Goal: Task Accomplishment & Management: Manage account settings

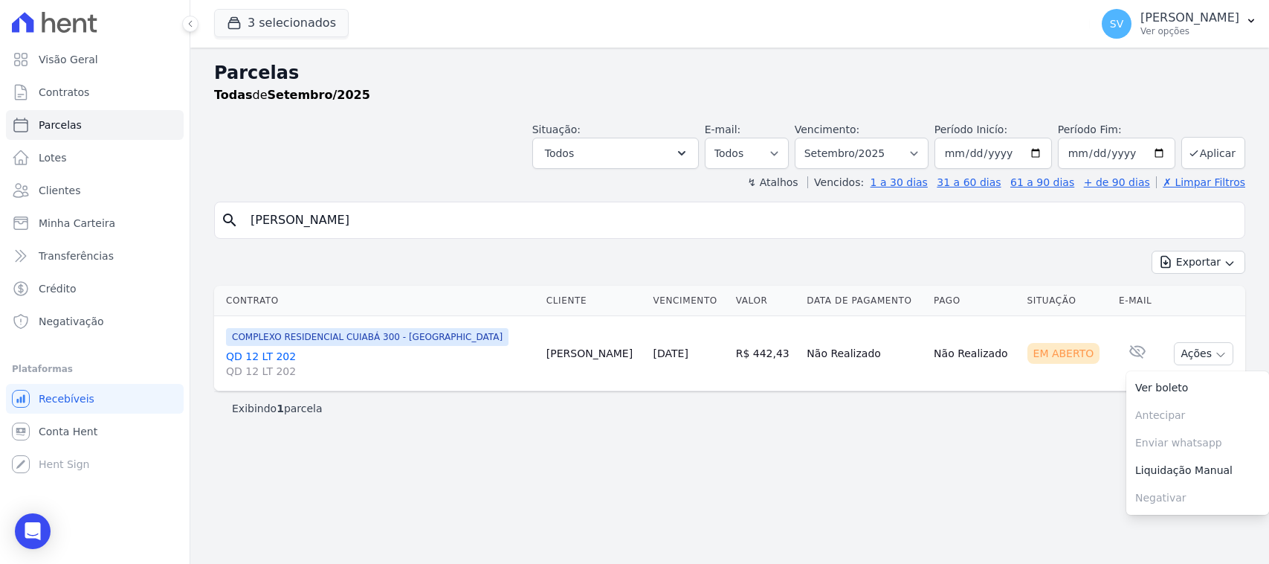
select select
click at [908, 155] on select "[GEOGRAPHIC_DATA] por período ──────── Todos os meses Outubro/2022 Novembro/202…" at bounding box center [862, 153] width 134 height 31
click at [793, 108] on div "Parcelas Todas de Setembro/2025" at bounding box center [729, 87] width 1031 height 57
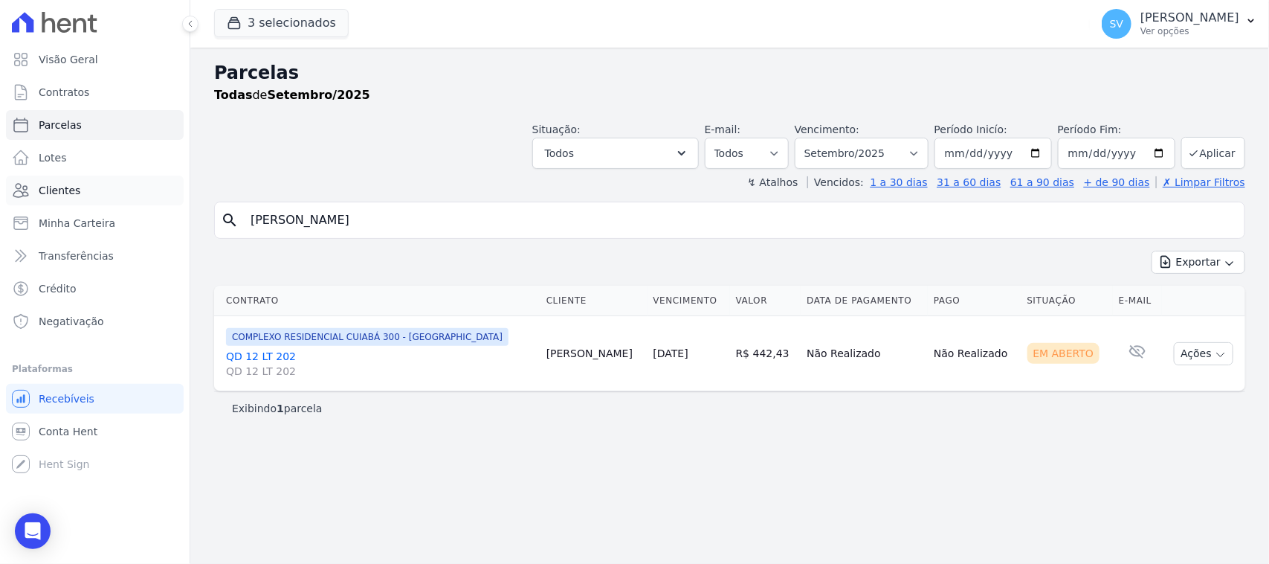
drag, startPoint x: 781, startPoint y: 216, endPoint x: 62, endPoint y: 196, distance: 719.9
click at [62, 196] on div "Visão Geral Contratos [GEOGRAPHIC_DATA] Lotes Clientes Minha Carteira Transferê…" at bounding box center [634, 282] width 1269 height 564
type input "[PERSON_NAME]"
select select
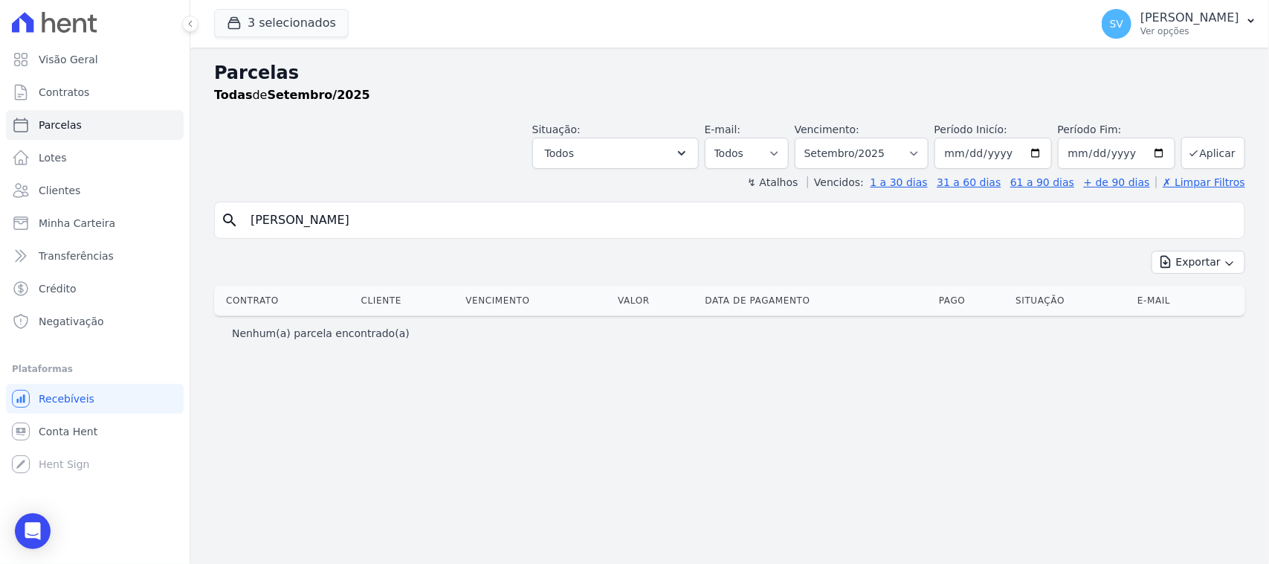
click at [442, 230] on input "[PERSON_NAME]" at bounding box center [740, 220] width 997 height 30
drag, startPoint x: 1100, startPoint y: 23, endPoint x: 1158, endPoint y: 99, distance: 95.5
click at [1140, 25] on div "[PERSON_NAME] Ver opções" at bounding box center [1189, 23] width 99 height 27
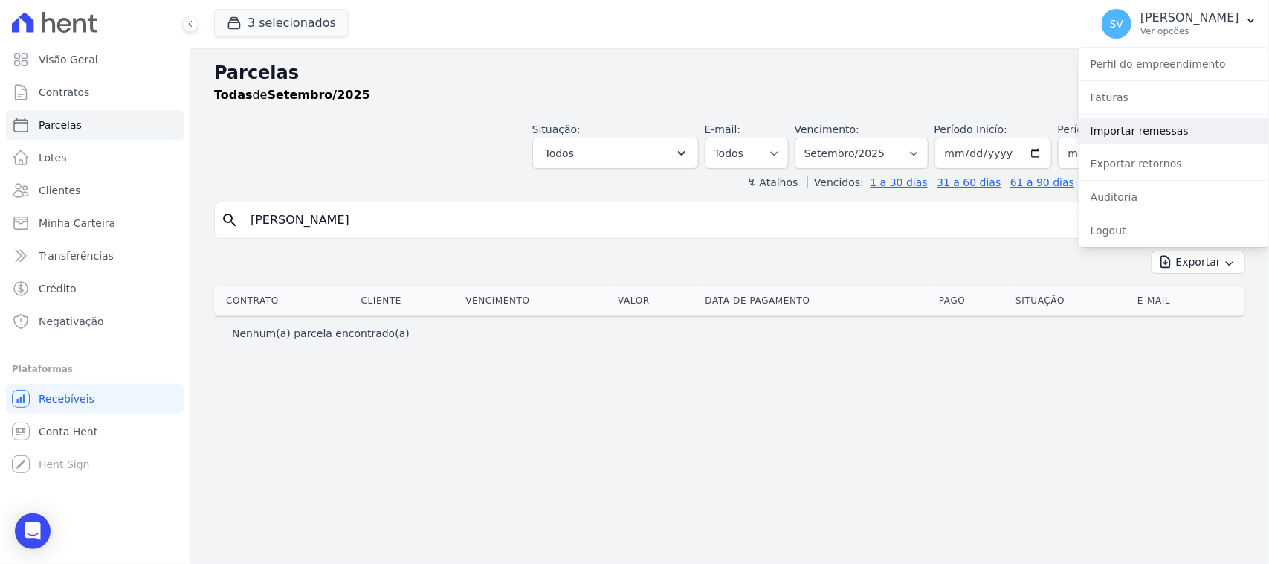
click at [1158, 135] on link "Importar remessas" at bounding box center [1174, 130] width 190 height 27
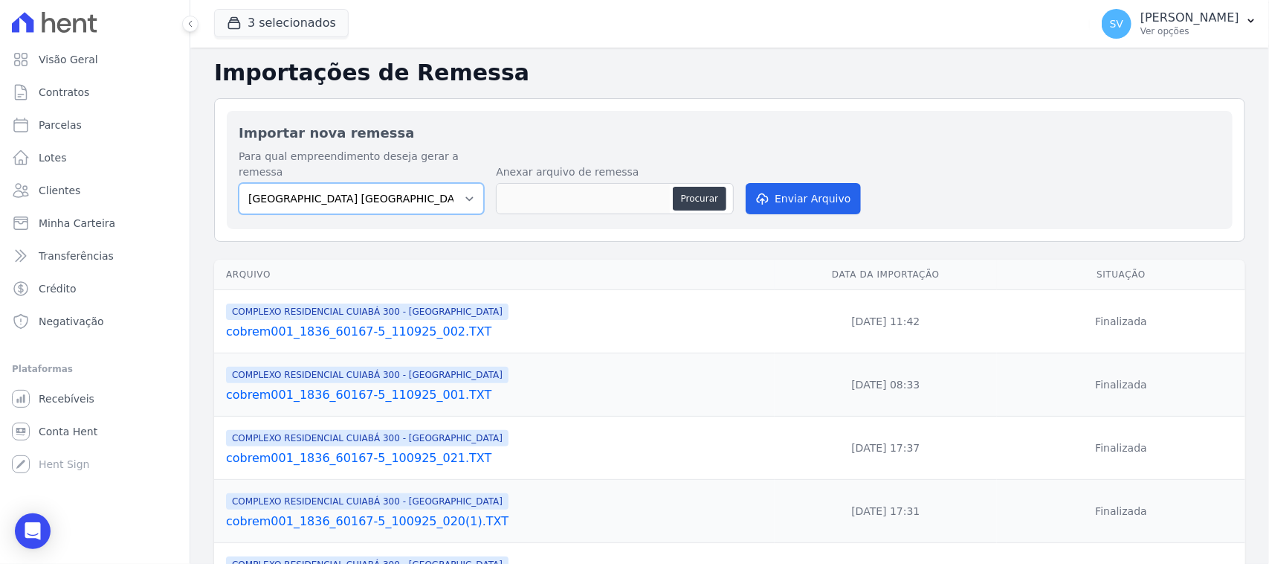
drag, startPoint x: 343, startPoint y: 186, endPoint x: 348, endPoint y: 196, distance: 10.6
click at [343, 186] on select "[GEOGRAPHIC_DATA] COMPLEXO RESIDENCIAL [GEOGRAPHIC_DATA] 300 - [GEOGRAPHIC_DATA…" at bounding box center [361, 198] width 245 height 31
select select "a999329b-d322-46c5-b2df-9163b092fb9b"
click at [239, 183] on select "[GEOGRAPHIC_DATA] COMPLEXO RESIDENCIAL [GEOGRAPHIC_DATA] 300 - [GEOGRAPHIC_DATA…" at bounding box center [361, 198] width 245 height 31
click at [708, 187] on button "Procurar" at bounding box center [700, 199] width 54 height 24
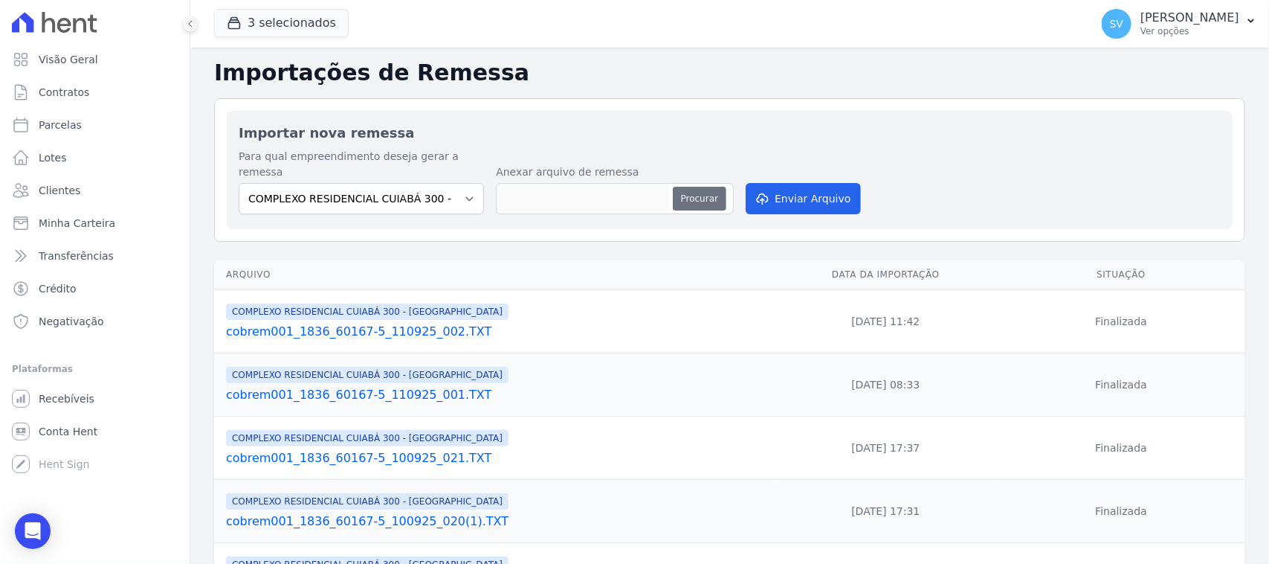
type input "cobrem001_1836_60167-5_110925_003.TXT"
click at [788, 183] on button "Enviar Arquivo" at bounding box center [803, 198] width 114 height 31
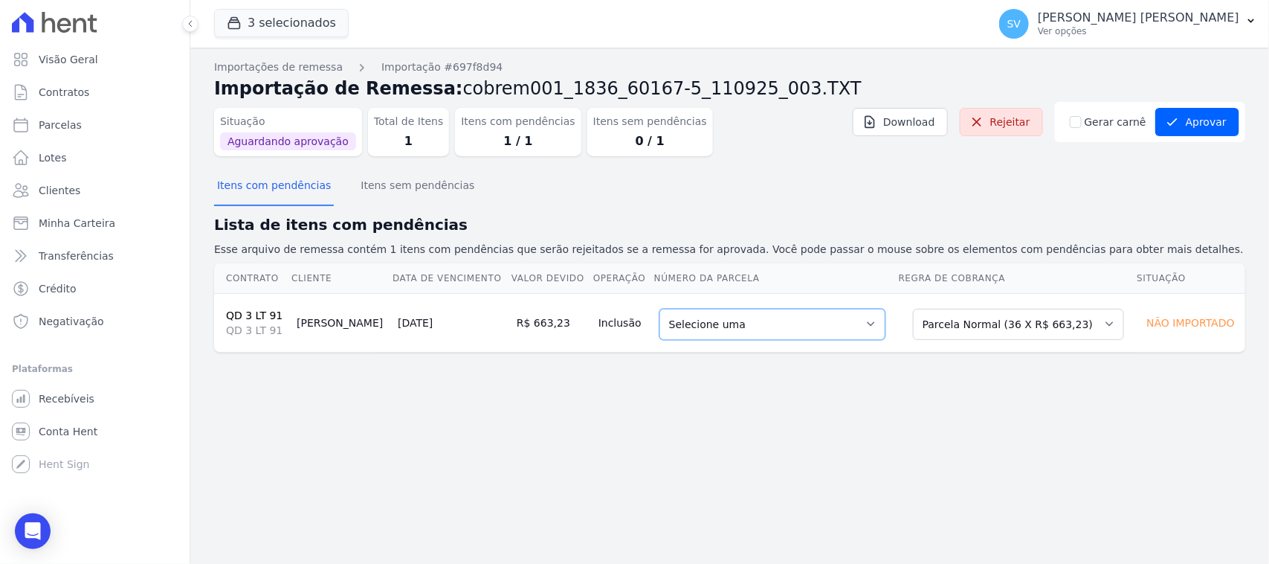
click at [752, 328] on select "Selecione uma 2 - [DATE] - R$ 645,63 - Agendado 6 - [DATE] - R$ 663,23 - Agenda…" at bounding box center [772, 324] width 226 height 31
drag, startPoint x: 788, startPoint y: 433, endPoint x: 767, endPoint y: 403, distance: 36.9
click at [786, 431] on div "Importações de remessa Importação #697f8d94 Importação de Remessa: cobrem001_18…" at bounding box center [729, 306] width 1079 height 516
click at [114, 123] on link "Parcelas" at bounding box center [95, 125] width 178 height 30
select select
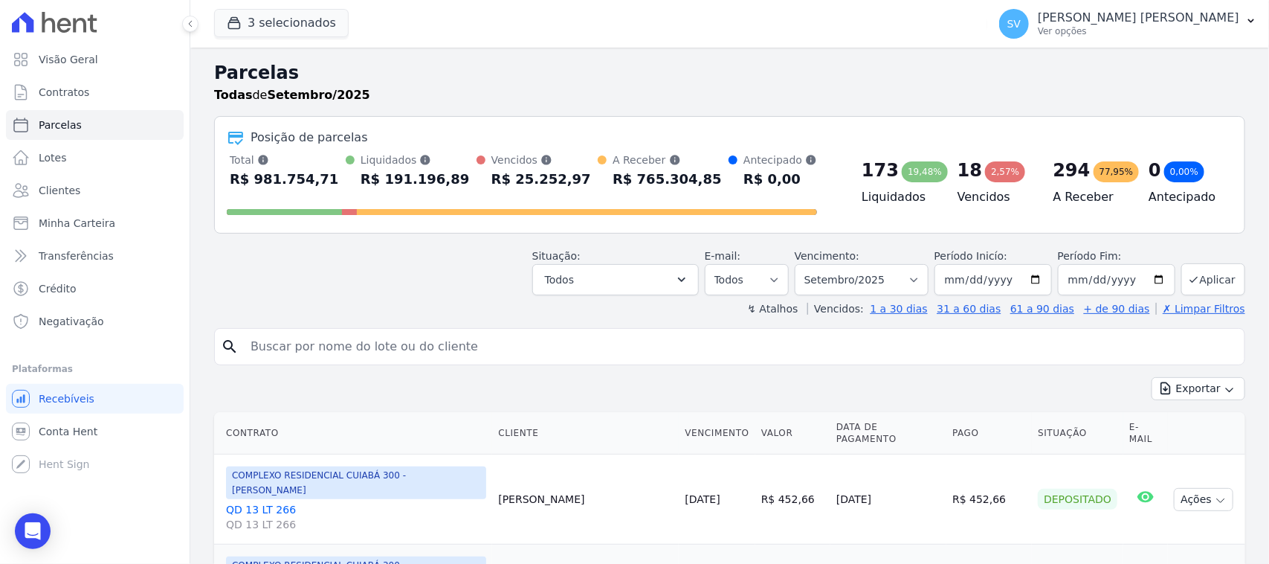
click at [421, 347] on input "search" at bounding box center [740, 347] width 997 height 30
type input "ALYNE SILVA SOARES"
select select
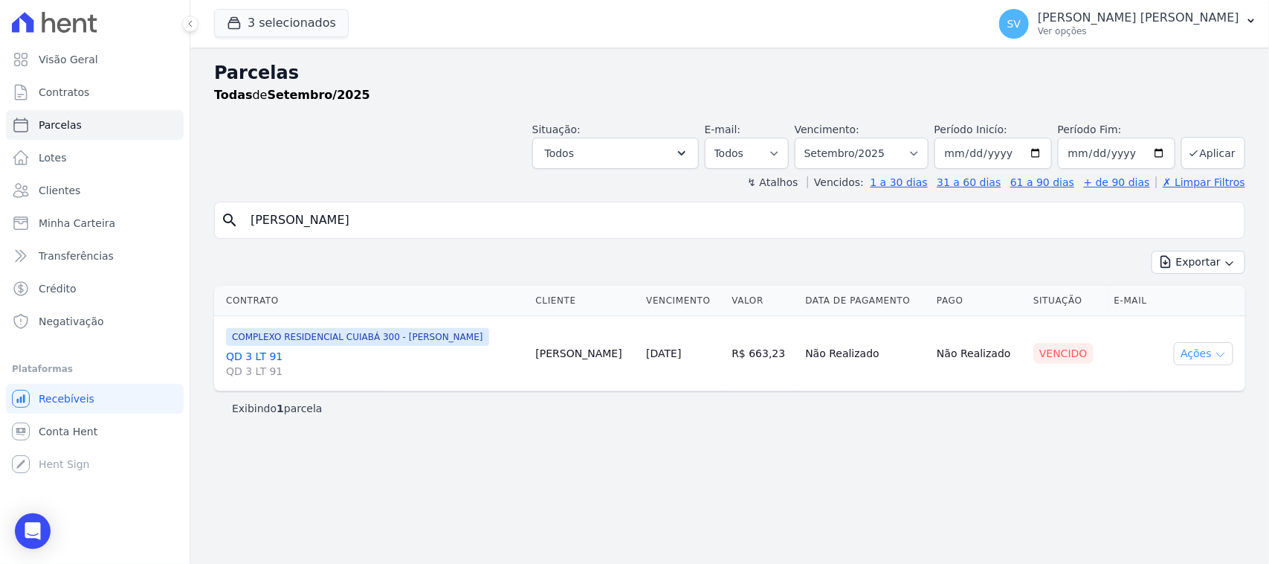
click at [1201, 351] on button "Ações" at bounding box center [1203, 353] width 59 height 23
click at [1192, 396] on link "Ver boleto" at bounding box center [1197, 388] width 143 height 28
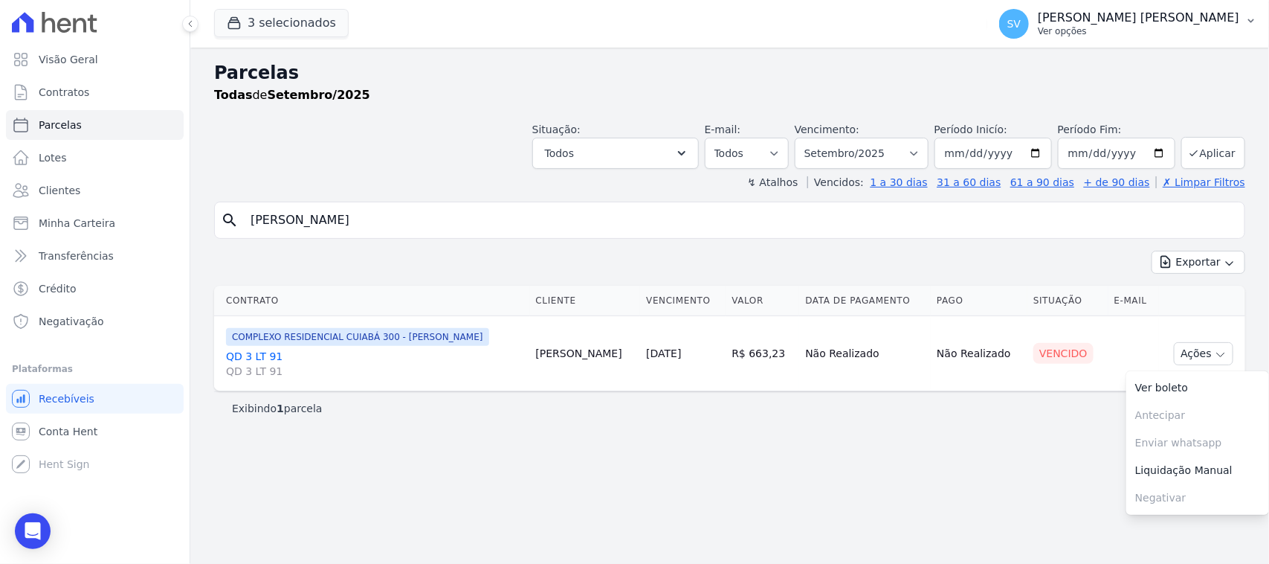
click at [1152, 33] on p "Ver opções" at bounding box center [1138, 31] width 201 height 12
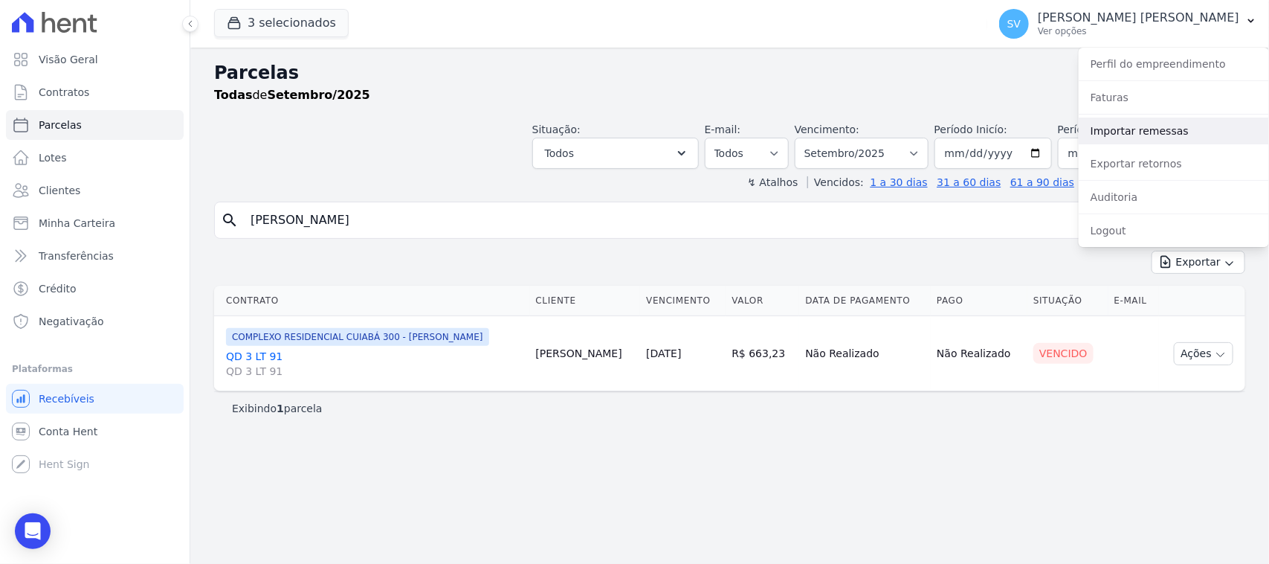
click at [1143, 132] on link "Importar remessas" at bounding box center [1174, 130] width 190 height 27
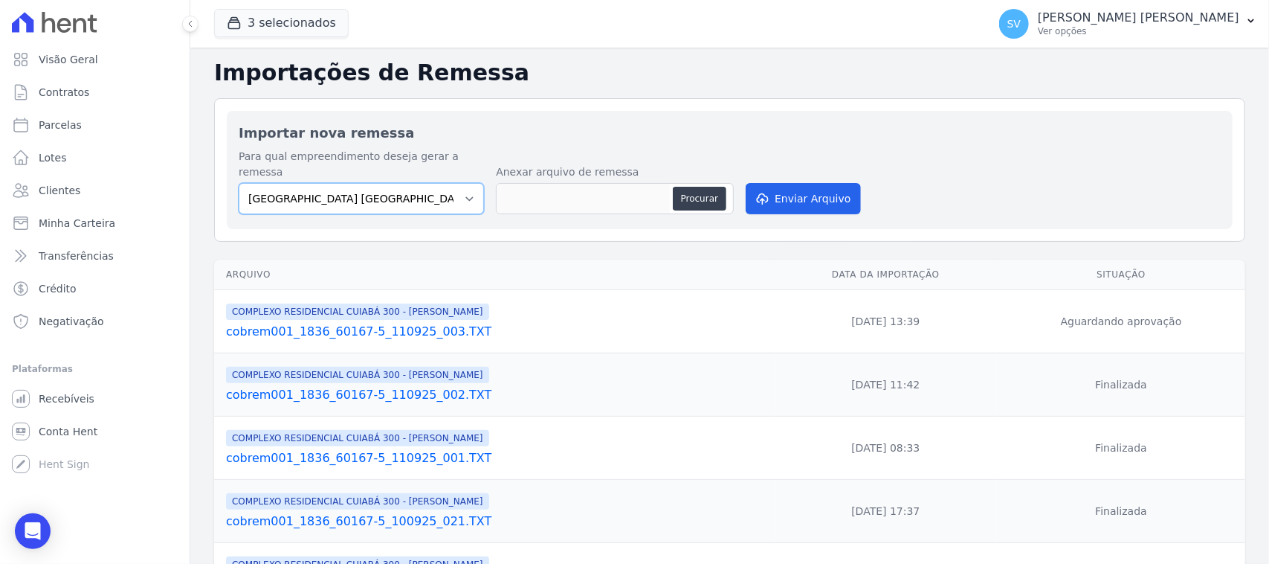
click at [445, 183] on select "[GEOGRAPHIC_DATA] COMPLEXO RESIDENCIAL [GEOGRAPHIC_DATA] 300 - [GEOGRAPHIC_DATA…" at bounding box center [361, 198] width 245 height 31
click at [695, 187] on button "Procurar" at bounding box center [700, 199] width 54 height 24
type input "cobrem001_1836_60167-5_110925_004.TXT"
click at [768, 184] on button "Enviar Arquivo" at bounding box center [803, 198] width 114 height 31
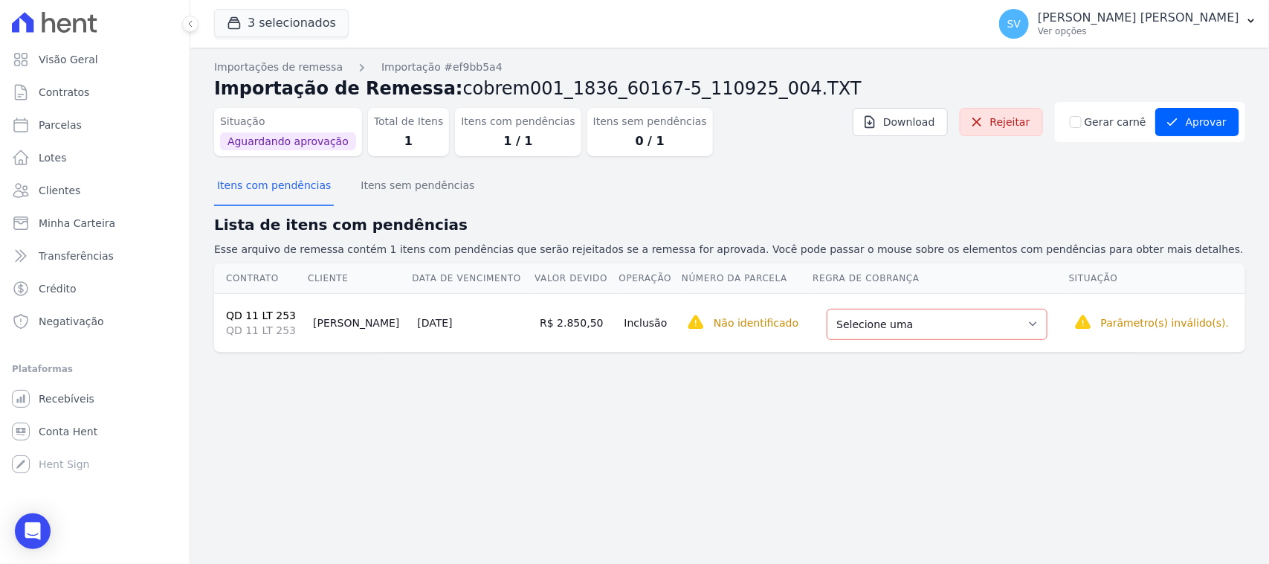
click at [734, 414] on div "Importações de remessa Importação #ef9bb5a4 Importação de Remessa: cobrem001_18…" at bounding box center [729, 306] width 1079 height 516
click at [865, 317] on select "Selecione uma Nova Parcela Avulsa Parcela Avulsa Existente Parcela Normal (10 X…" at bounding box center [937, 324] width 221 height 31
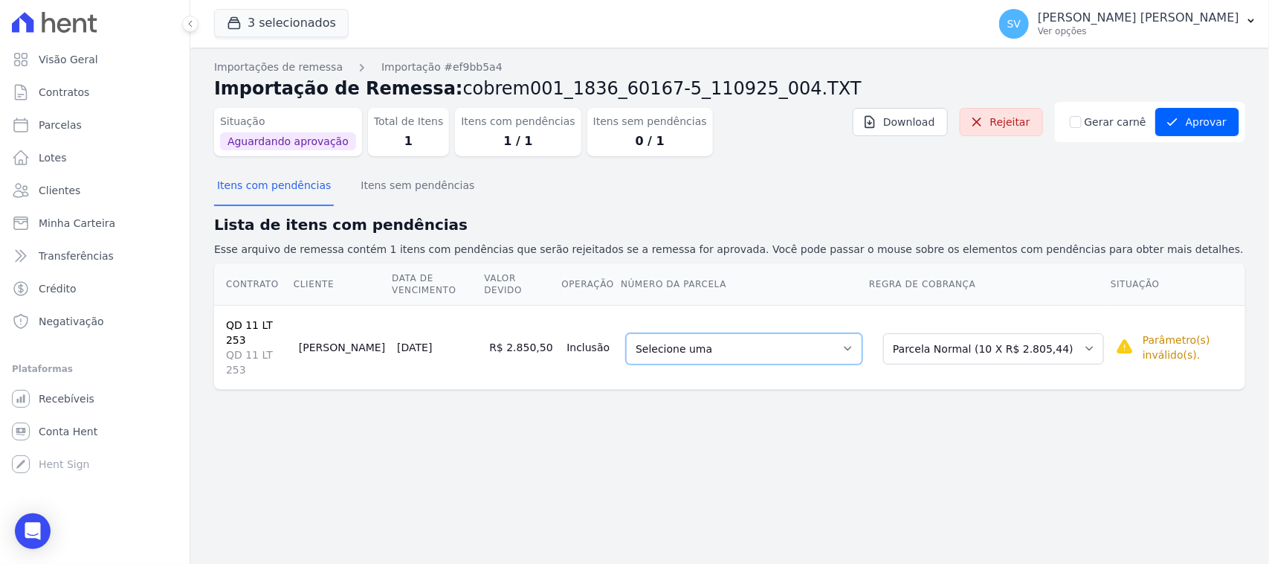
click at [758, 333] on select "Selecione uma 3 - 10/11/2025 - R$ 2.805,44 - Agendado 4 - 10/12/2025 - R$ 2.805…" at bounding box center [744, 348] width 236 height 31
click at [1069, 421] on div "Importações de remessa Importação #ef9bb5a4 Importação de Remessa: cobrem001_18…" at bounding box center [729, 306] width 1079 height 516
click at [790, 333] on select "Selecione uma 3 - 10/11/2025 - R$ 2.805,44 - Agendado 4 - 10/12/2025 - R$ 2.805…" at bounding box center [744, 348] width 236 height 31
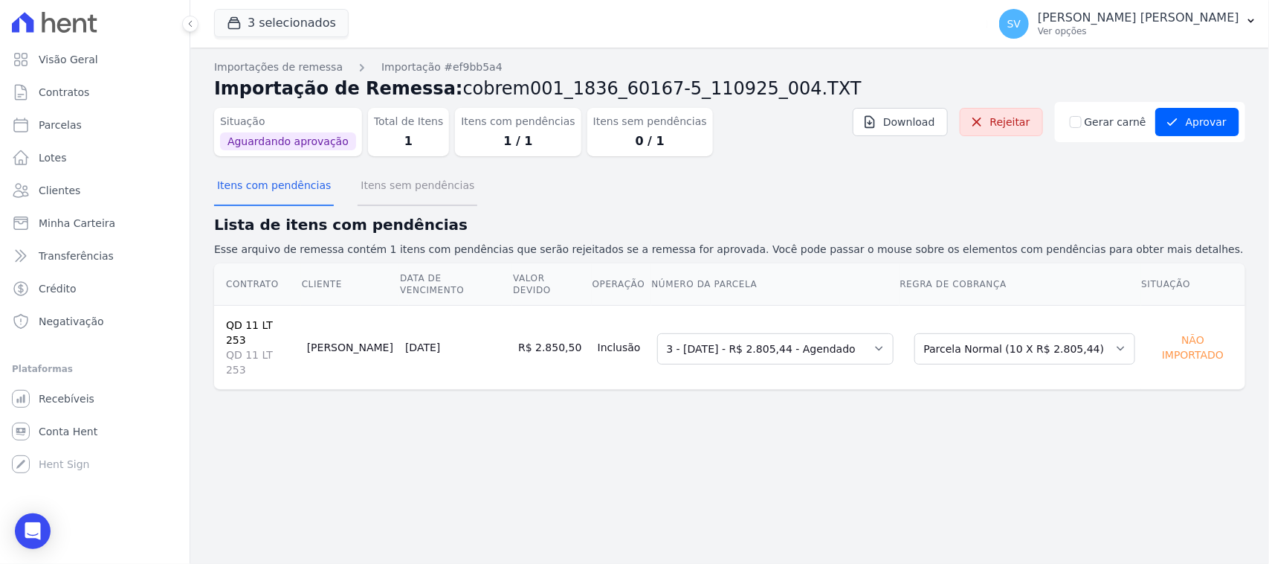
click at [383, 190] on button "Itens sem pendências" at bounding box center [418, 186] width 120 height 39
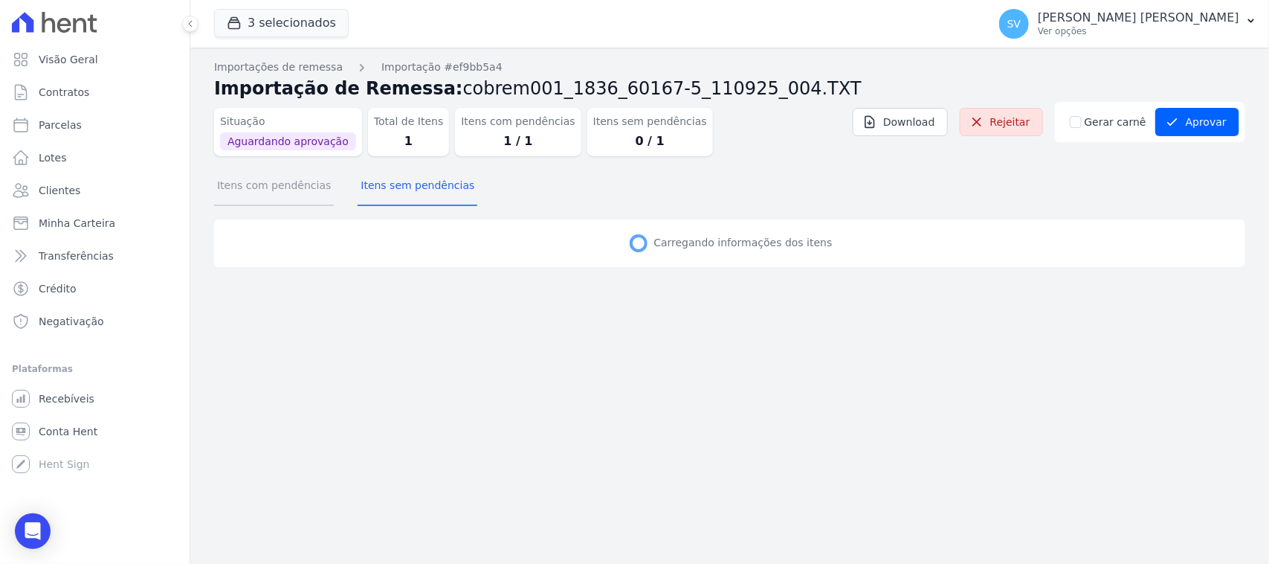
click at [277, 190] on button "Itens com pendências" at bounding box center [274, 186] width 120 height 39
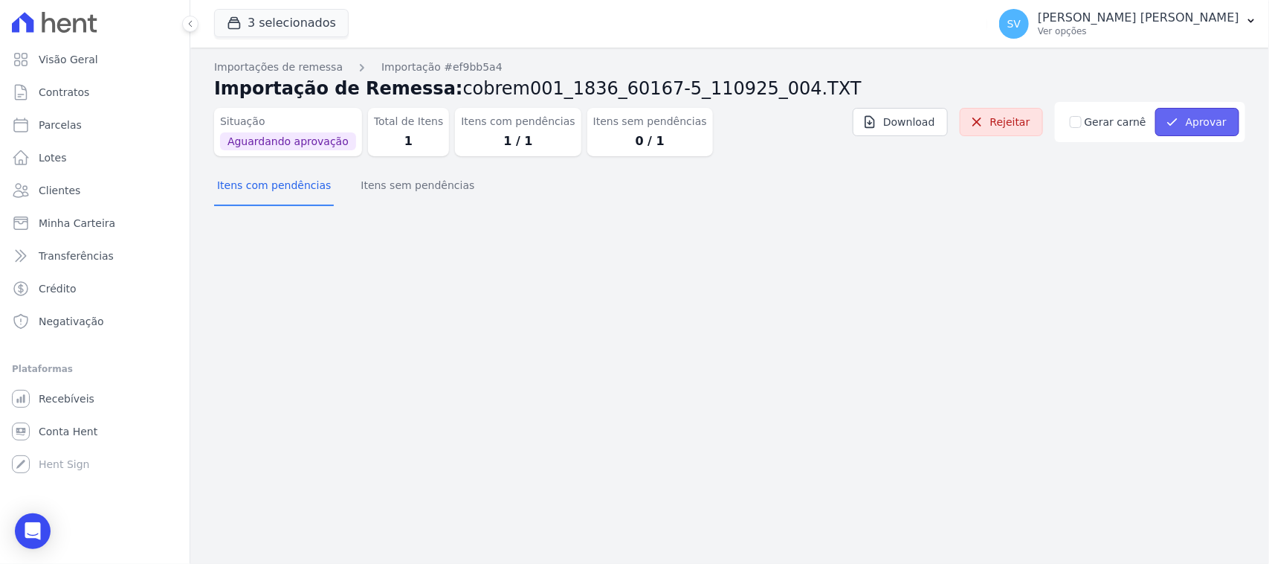
click at [1207, 119] on button "Aprovar" at bounding box center [1197, 122] width 84 height 28
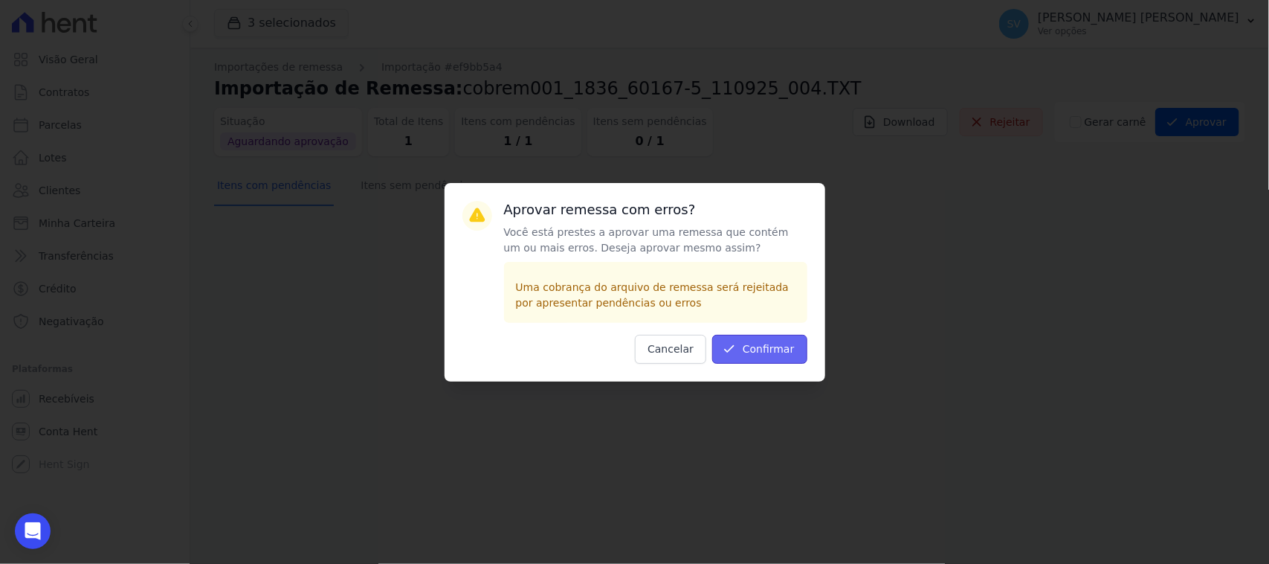
click at [752, 341] on button "Confirmar" at bounding box center [759, 349] width 95 height 29
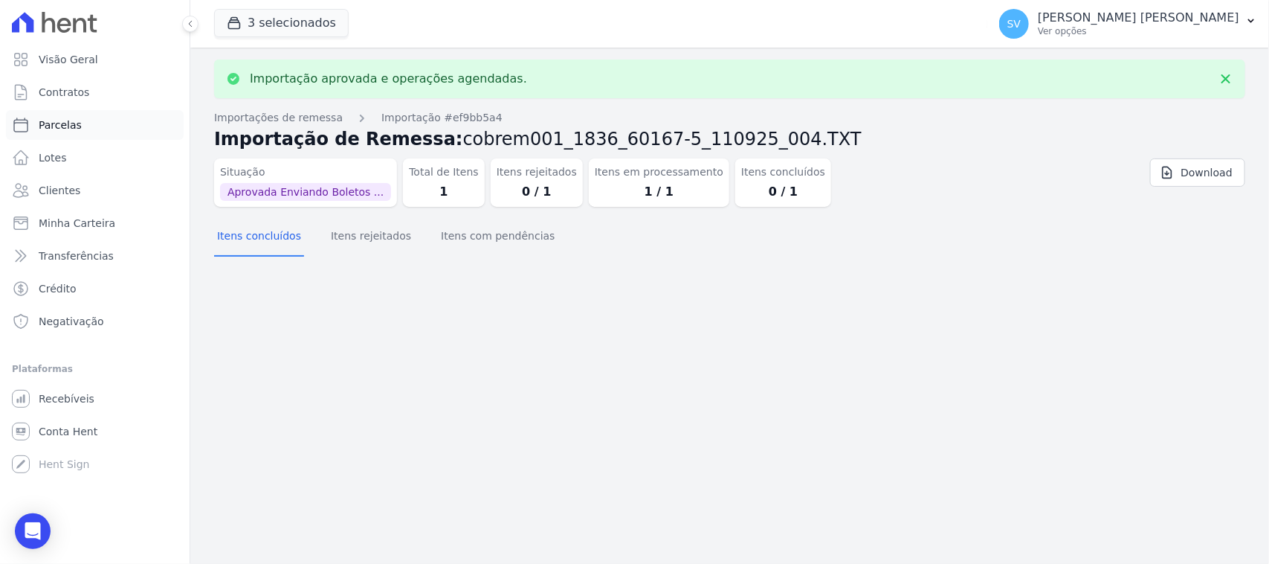
click at [79, 116] on link "Parcelas" at bounding box center [95, 125] width 178 height 30
select select
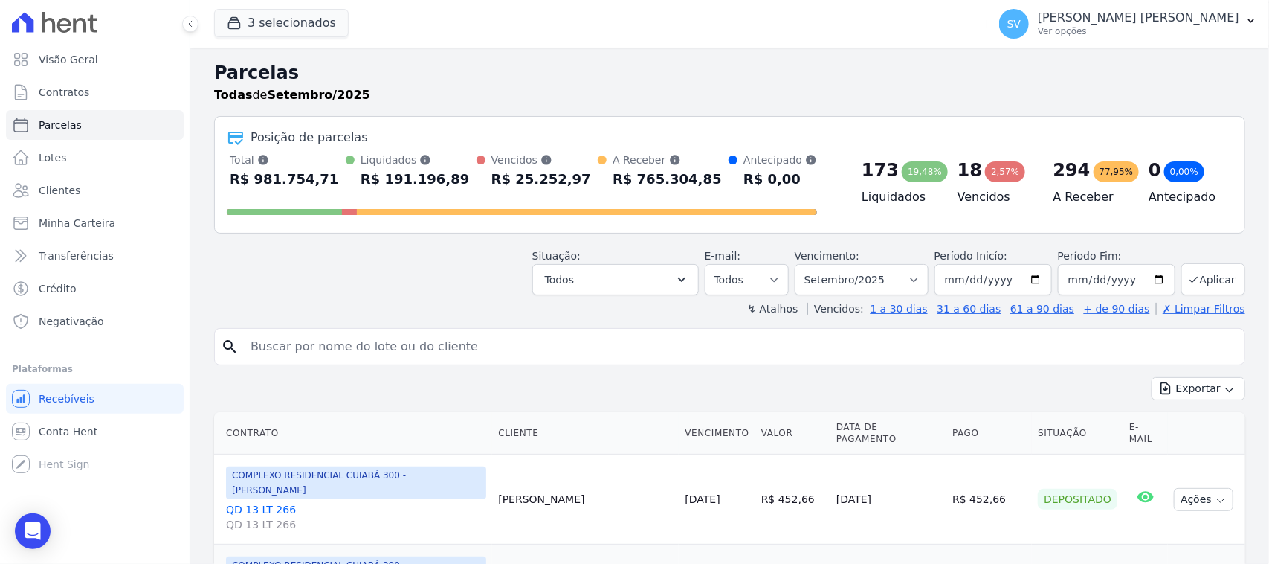
click at [454, 349] on input "search" at bounding box center [740, 347] width 997 height 30
type input "[PERSON_NAME]"
select select
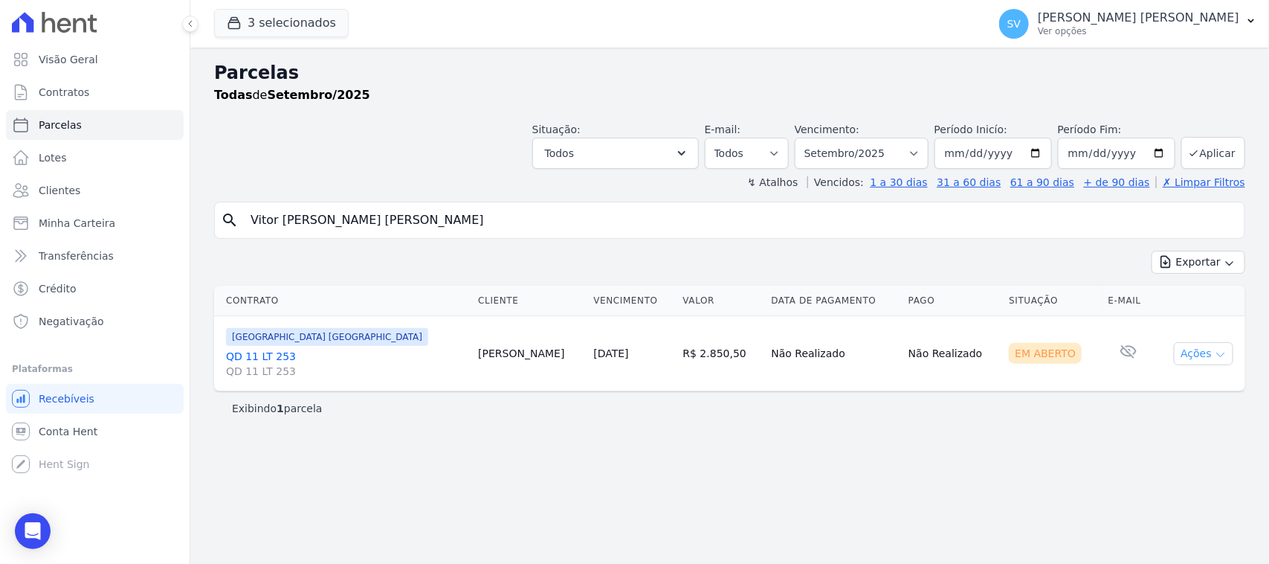
click at [1203, 355] on button "Ações" at bounding box center [1203, 353] width 59 height 23
click at [1199, 377] on link "Ver boleto" at bounding box center [1197, 388] width 143 height 28
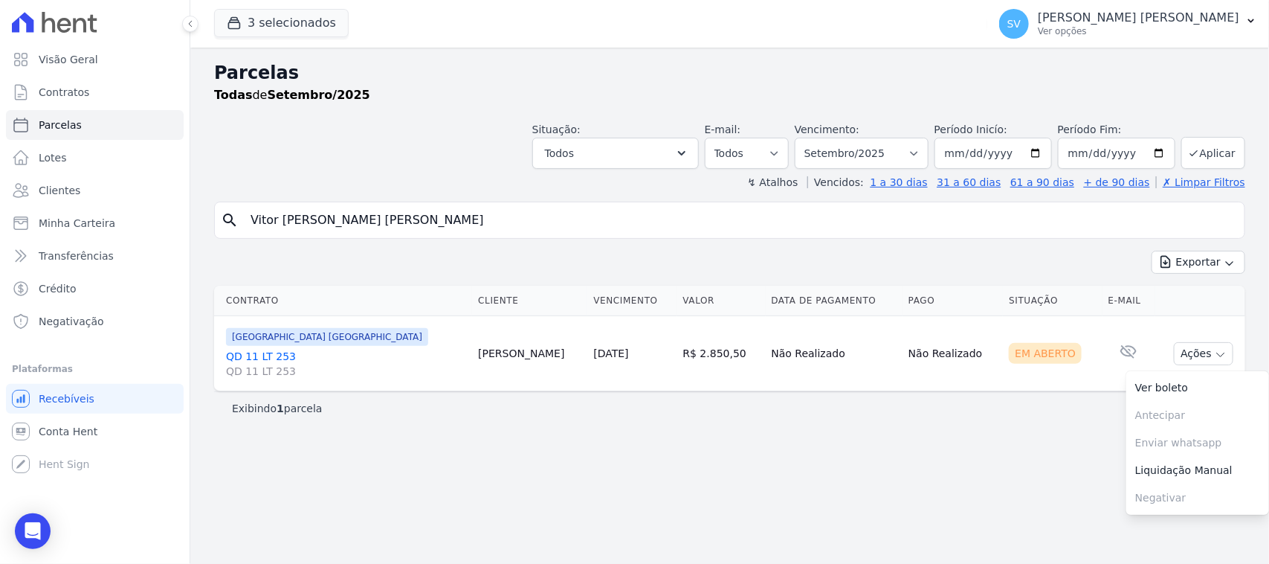
click at [674, 482] on div "Parcelas Todas de Setembro/2025 Situação: Agendado Em Aberto Pago Processando C…" at bounding box center [729, 306] width 1079 height 516
drag, startPoint x: 625, startPoint y: 458, endPoint x: 564, endPoint y: 147, distance: 316.8
click at [625, 458] on div "Parcelas Todas de Setembro/2025 Situação: Agendado Em Aberto Pago Processando C…" at bounding box center [729, 306] width 1079 height 516
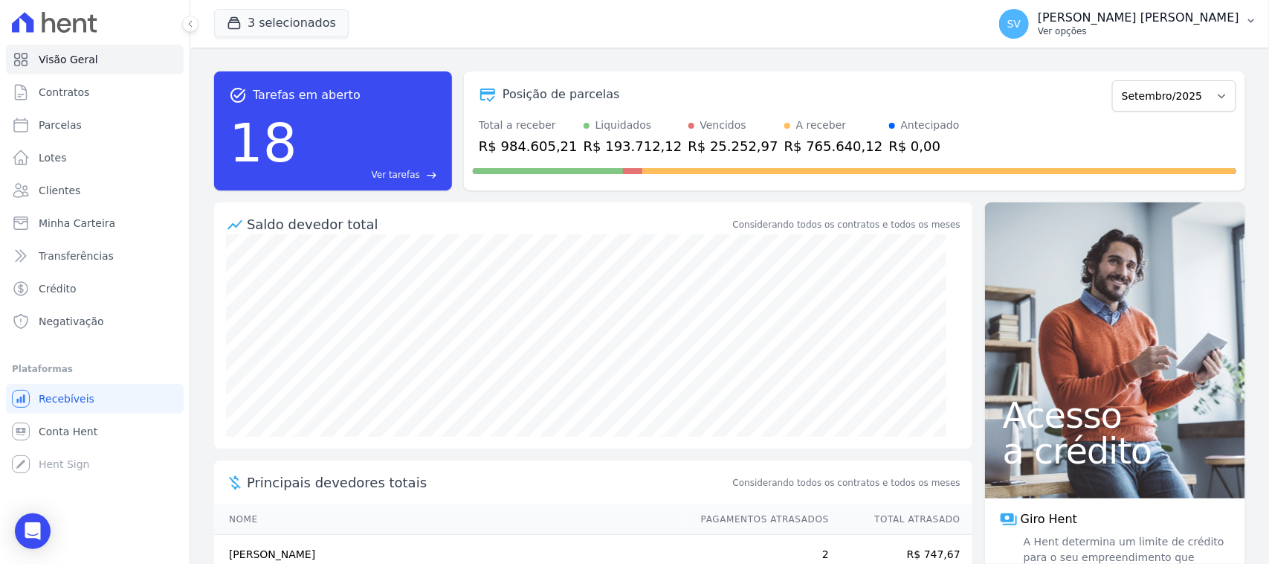
click at [1094, 43] on button "[PERSON_NAME] [PERSON_NAME] Ver opções" at bounding box center [1128, 24] width 282 height 42
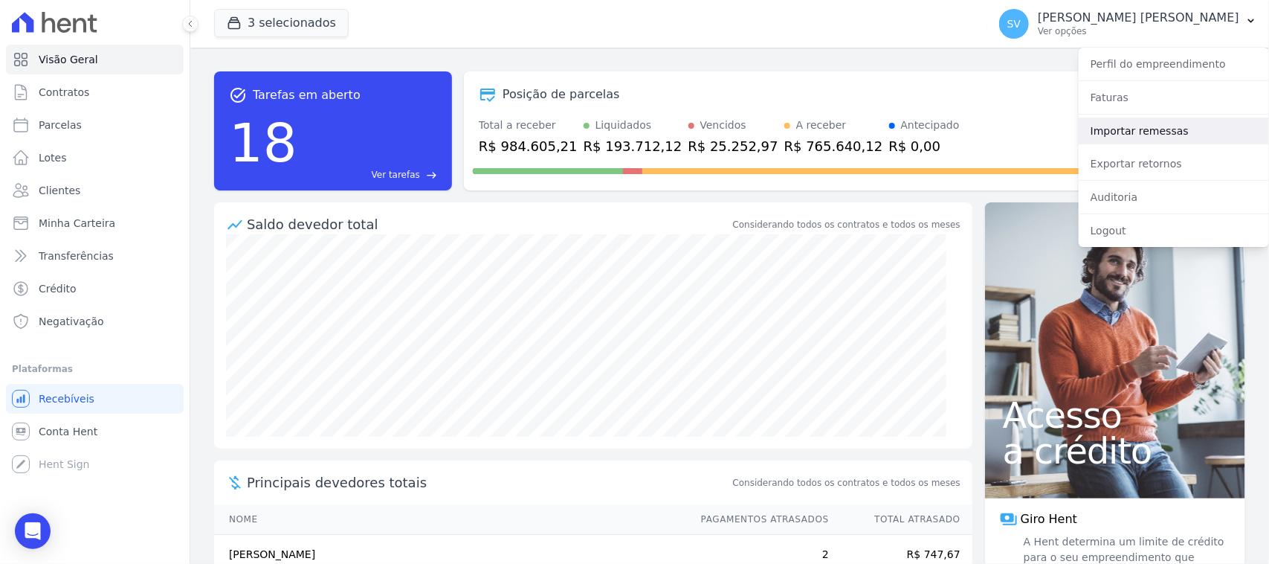
click at [1131, 134] on link "Importar remessas" at bounding box center [1174, 130] width 190 height 27
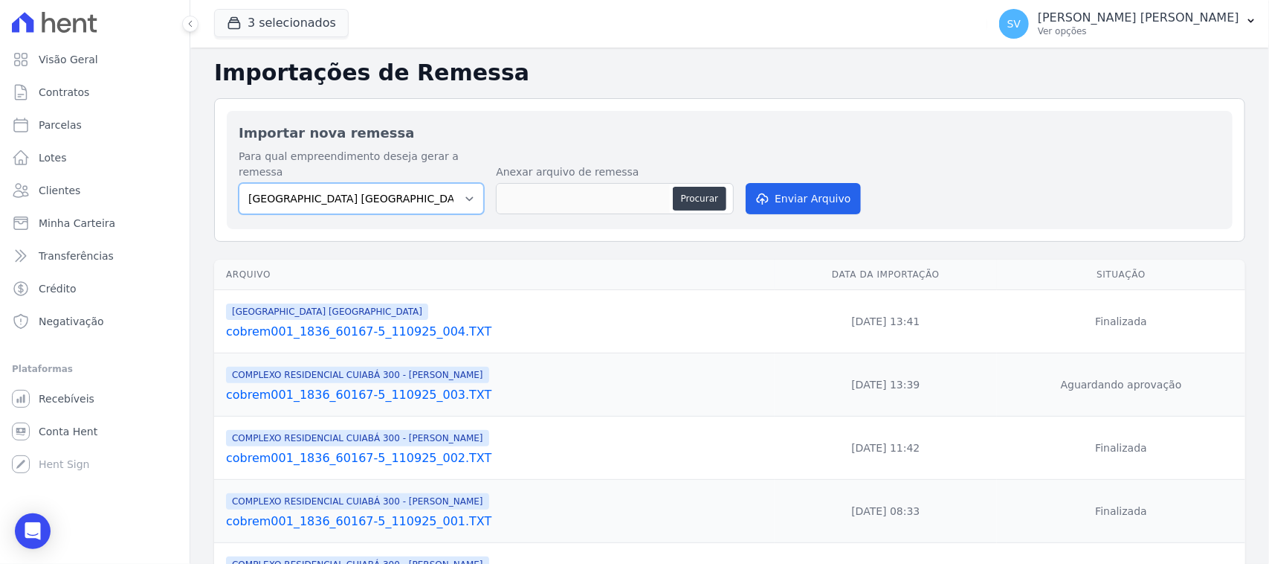
click at [365, 183] on select "[GEOGRAPHIC_DATA] COMPLEXO RESIDENCIAL [GEOGRAPHIC_DATA] 300 - [GEOGRAPHIC_DATA…" at bounding box center [361, 198] width 245 height 31
click at [380, 183] on select "[GEOGRAPHIC_DATA] COMPLEXO RESIDENCIAL [GEOGRAPHIC_DATA] 300 - [GEOGRAPHIC_DATA…" at bounding box center [361, 198] width 245 height 31
click at [90, 120] on link "Parcelas" at bounding box center [95, 125] width 178 height 30
select select
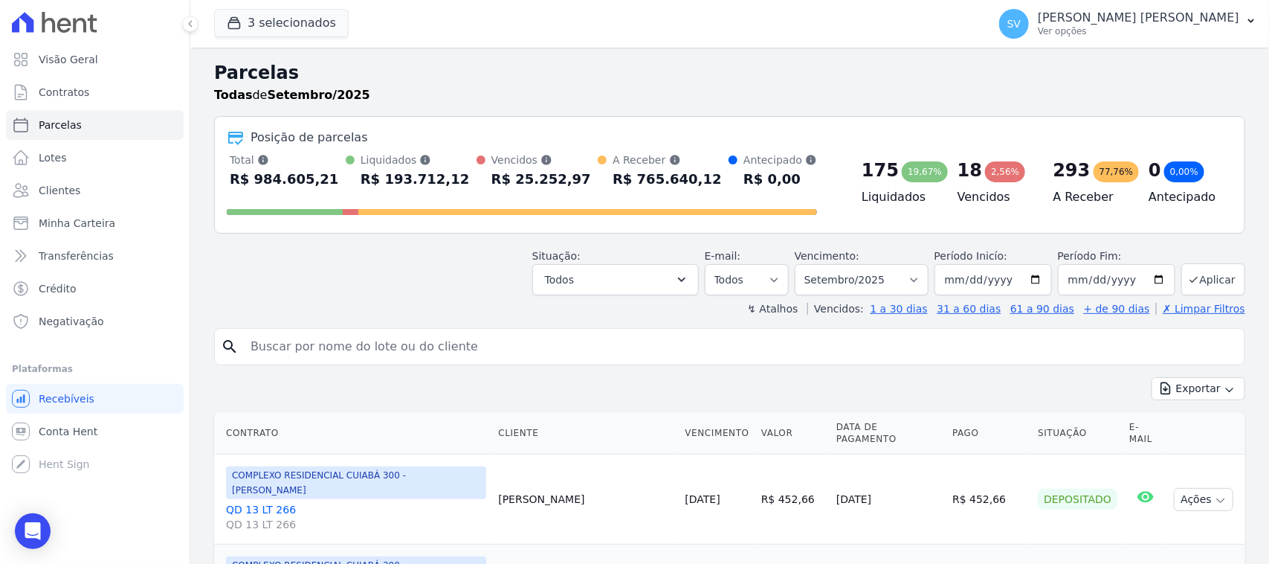
click at [639, 346] on input "search" at bounding box center [740, 347] width 997 height 30
type input "HAYSSA GABRIELLE RAMOS ARAUJO"
select select
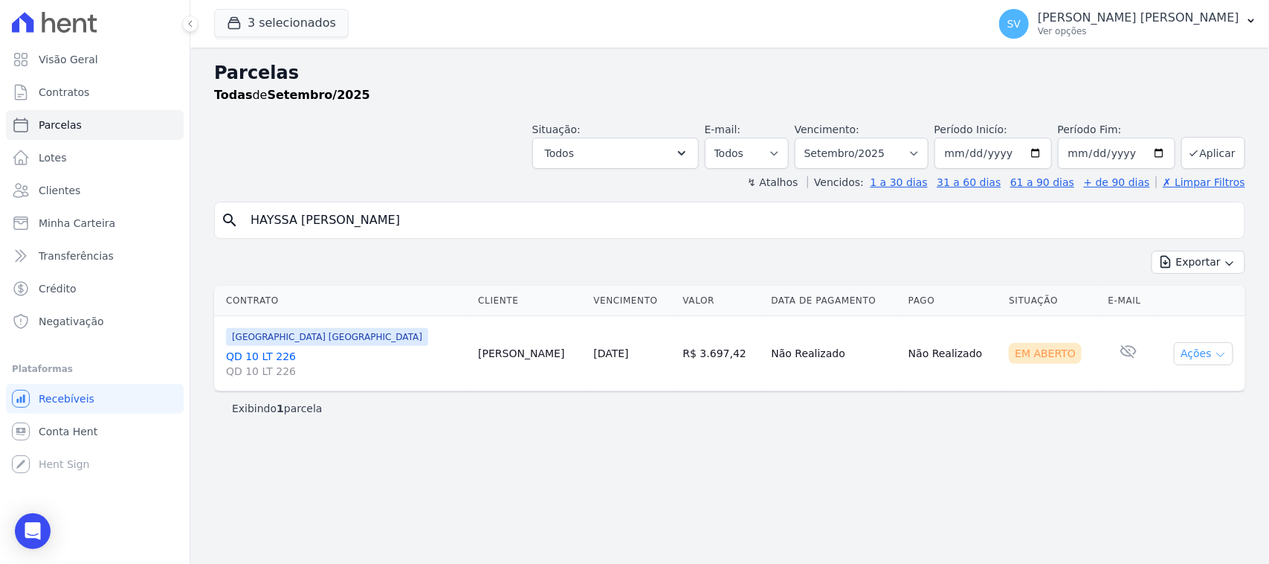
click at [1191, 351] on button "Ações" at bounding box center [1203, 353] width 59 height 23
click at [1158, 395] on link "Ver boleto" at bounding box center [1197, 388] width 143 height 28
